Goal: Check status: Check status

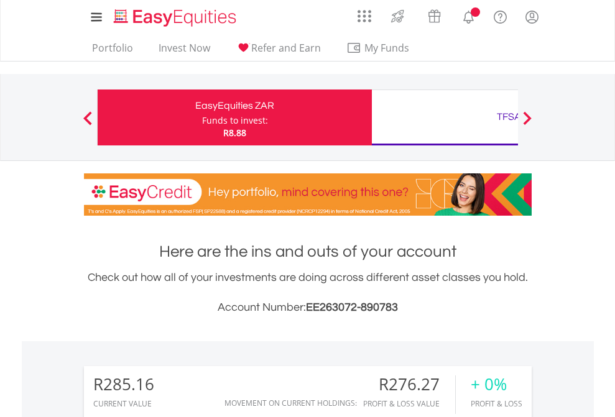
scroll to position [119, 195]
click at [202, 118] on div "Funds to invest:" at bounding box center [235, 120] width 66 height 12
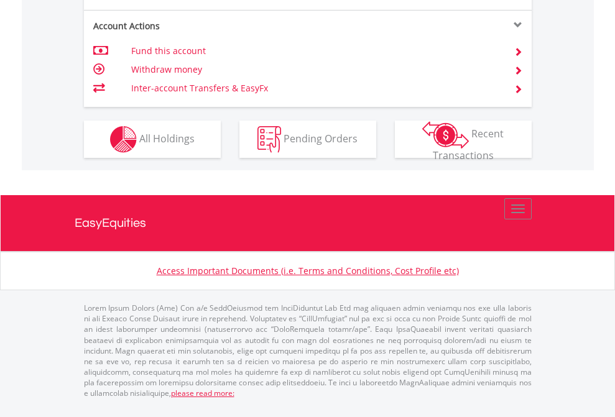
scroll to position [1085, 0]
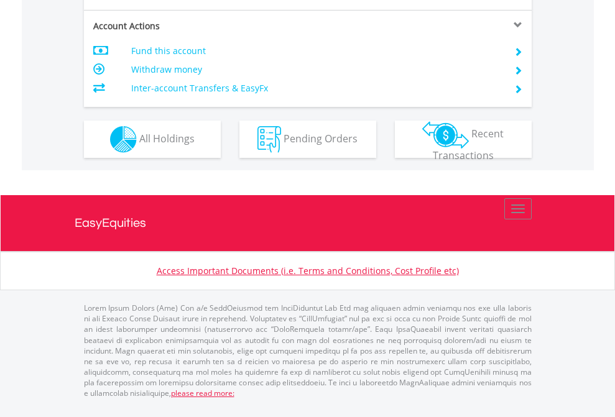
scroll to position [1217, 0]
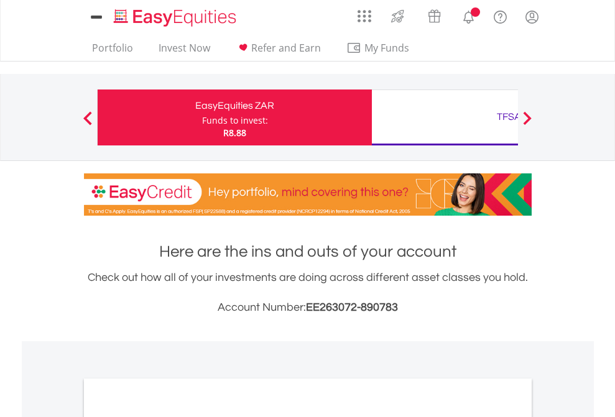
scroll to position [747, 0]
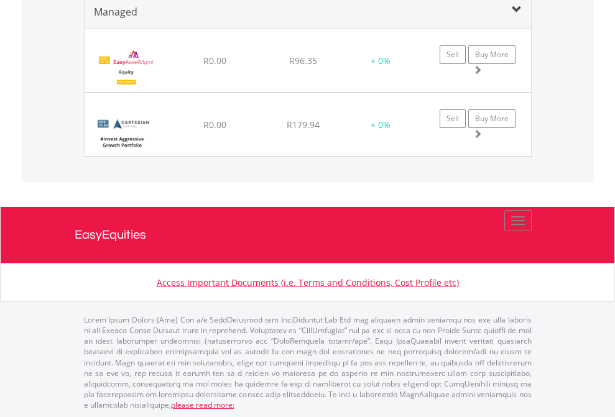
scroll to position [1202, 0]
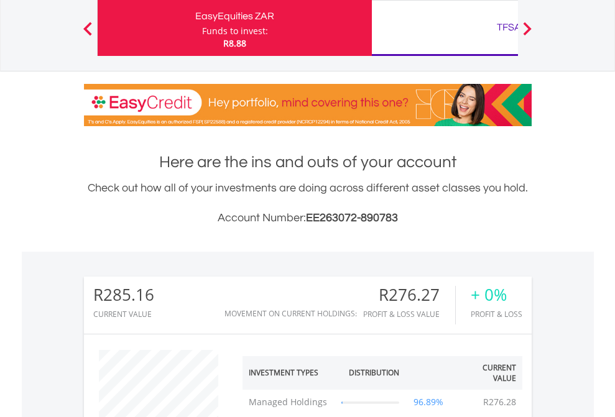
scroll to position [119, 195]
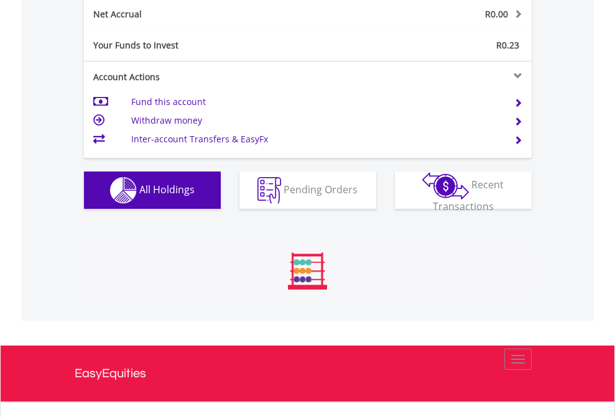
scroll to position [119, 195]
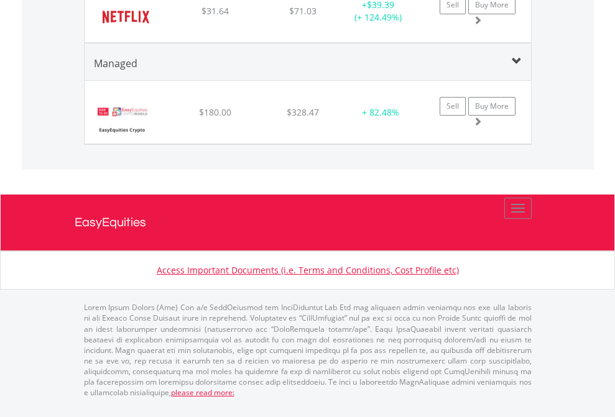
scroll to position [119, 195]
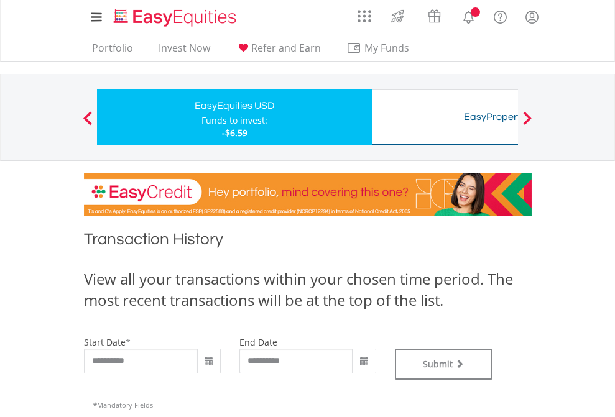
type input "**********"
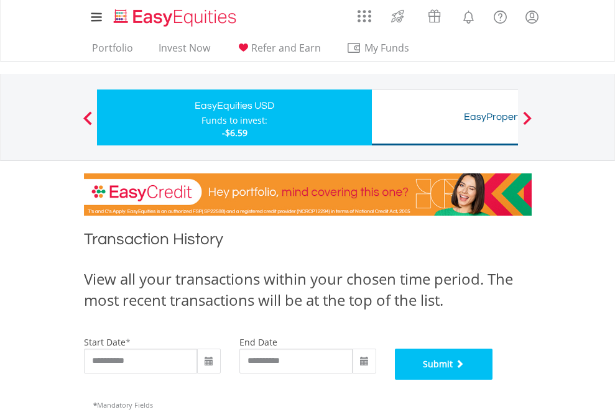
click at [493, 380] on button "Submit" at bounding box center [444, 364] width 98 height 31
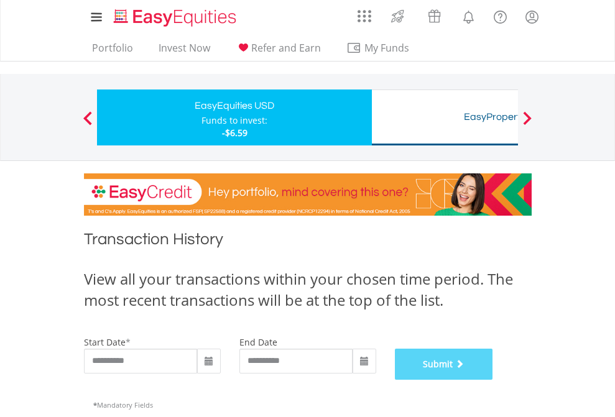
scroll to position [504, 0]
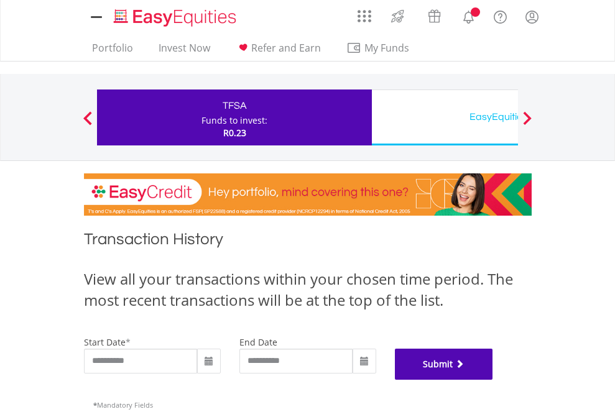
click at [493, 380] on button "Submit" at bounding box center [444, 364] width 98 height 31
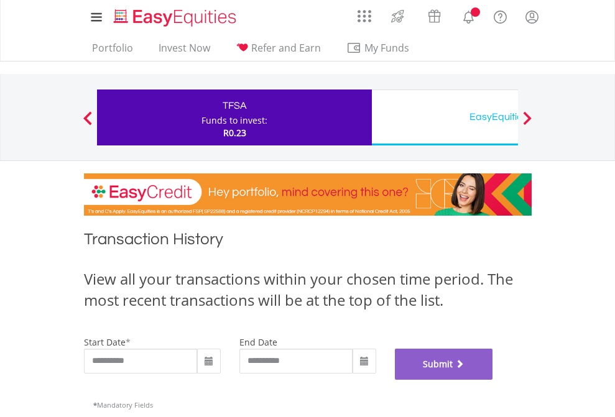
scroll to position [504, 0]
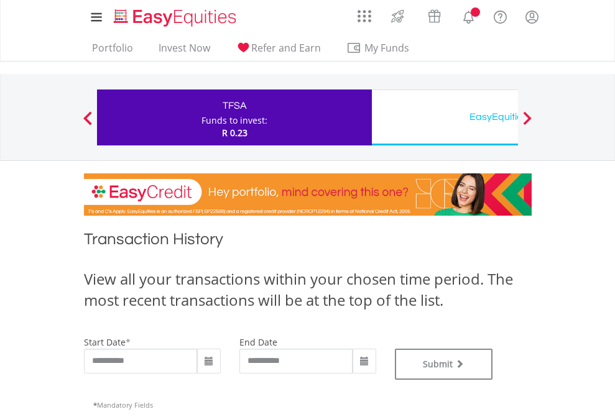
click at [445, 118] on div "EasyEquities USD" at bounding box center [508, 116] width 259 height 17
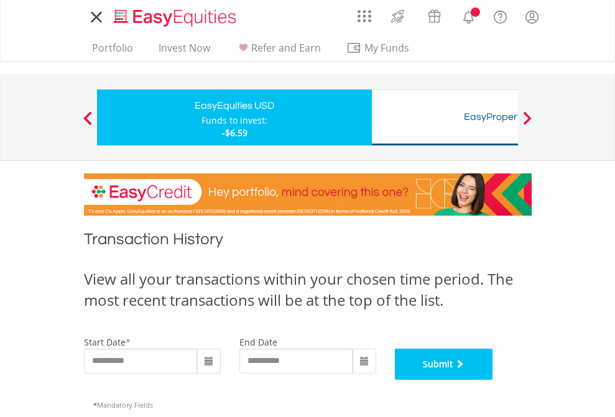
click at [493, 380] on button "Submit" at bounding box center [444, 364] width 98 height 31
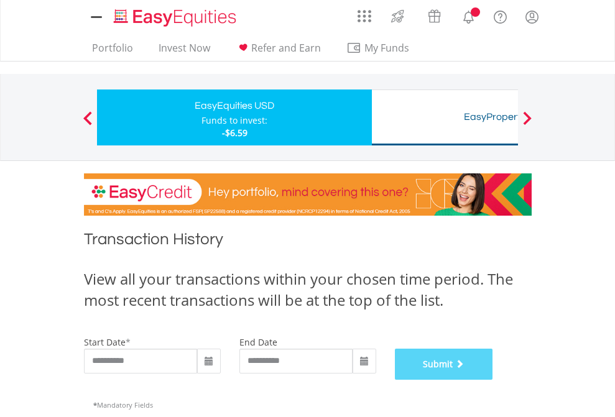
scroll to position [504, 0]
